Goal: Find specific page/section: Find specific page/section

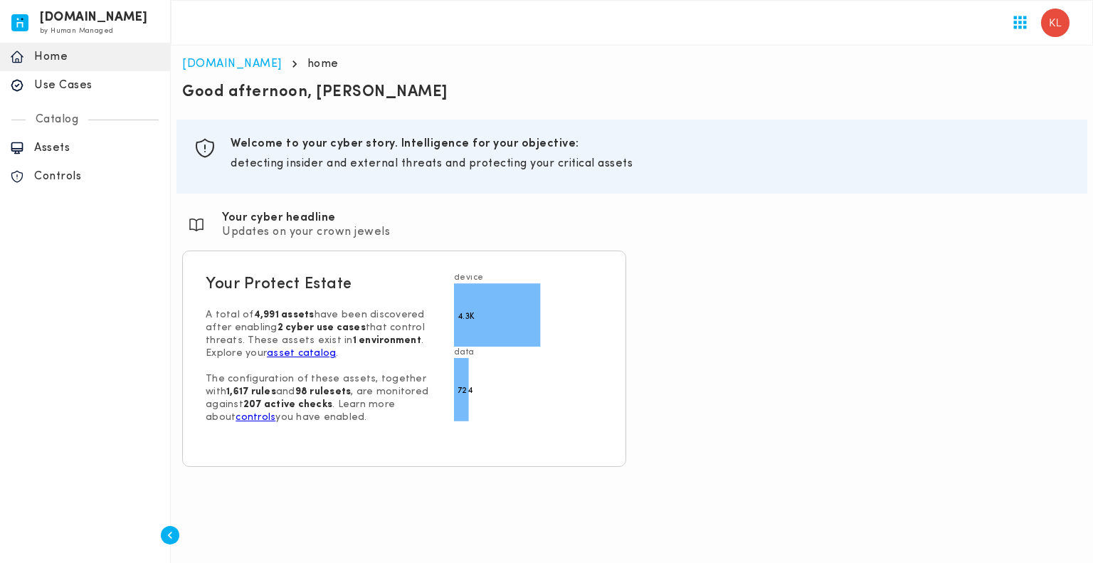
click at [780, 453] on div "Section ID: Good afternoon, [PERSON_NAME] Section ID: Section ID: objectives We…" at bounding box center [631, 275] width 911 height 396
click at [60, 152] on p "Assets" at bounding box center [97, 148] width 126 height 14
